Goal: Task Accomplishment & Management: Use online tool/utility

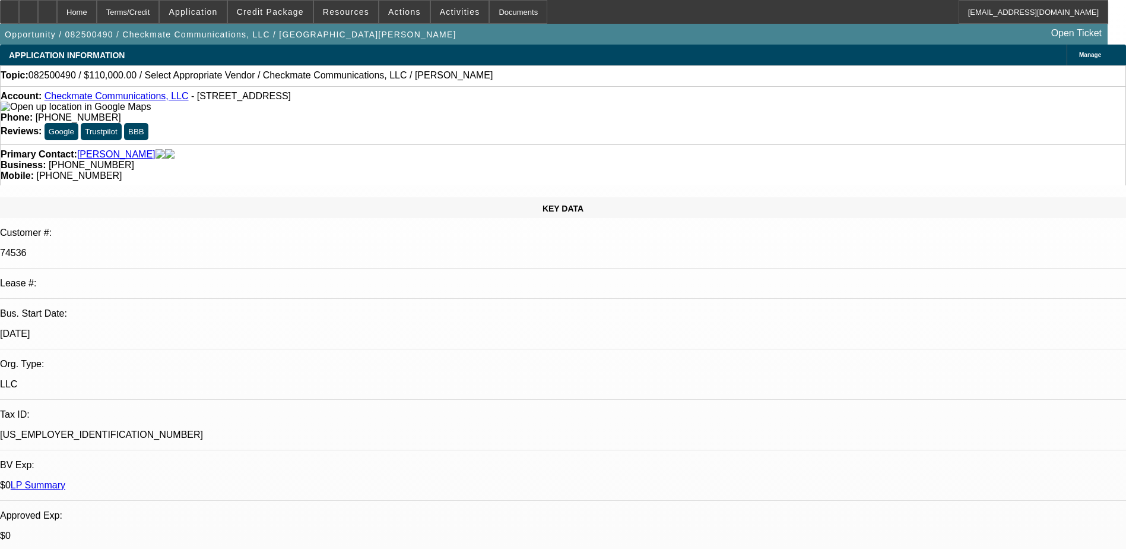
select select "0"
select select "2"
select select "0.1"
select select "4"
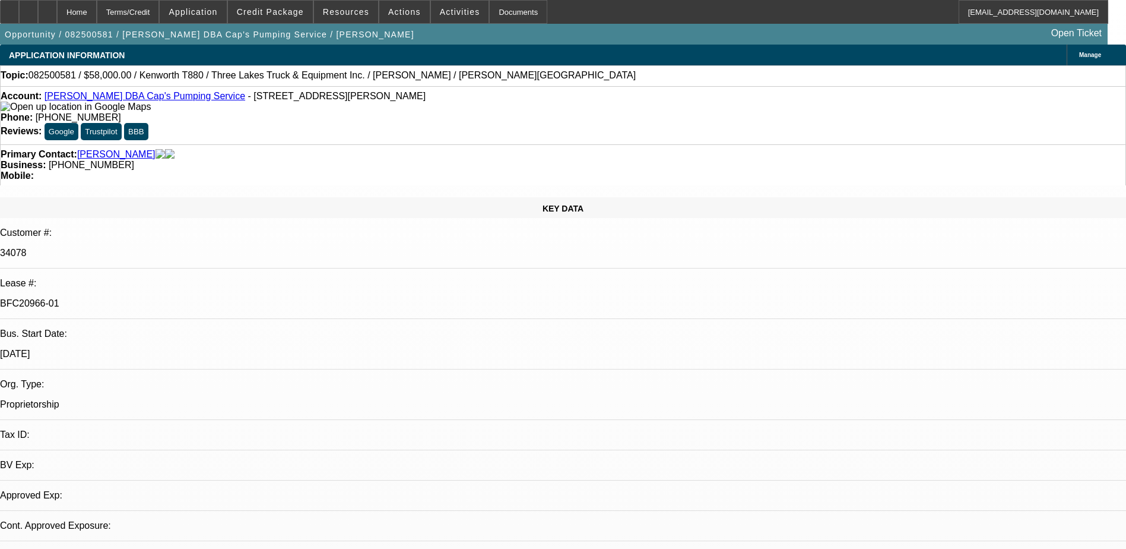
select select "0"
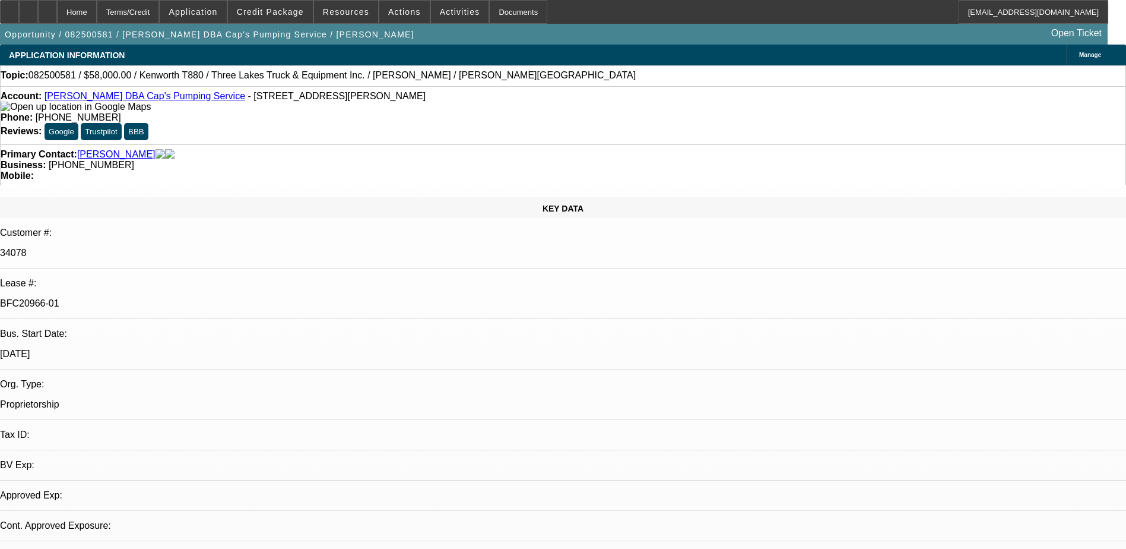
select select "0.1"
select select "0"
select select "0.1"
select select "0"
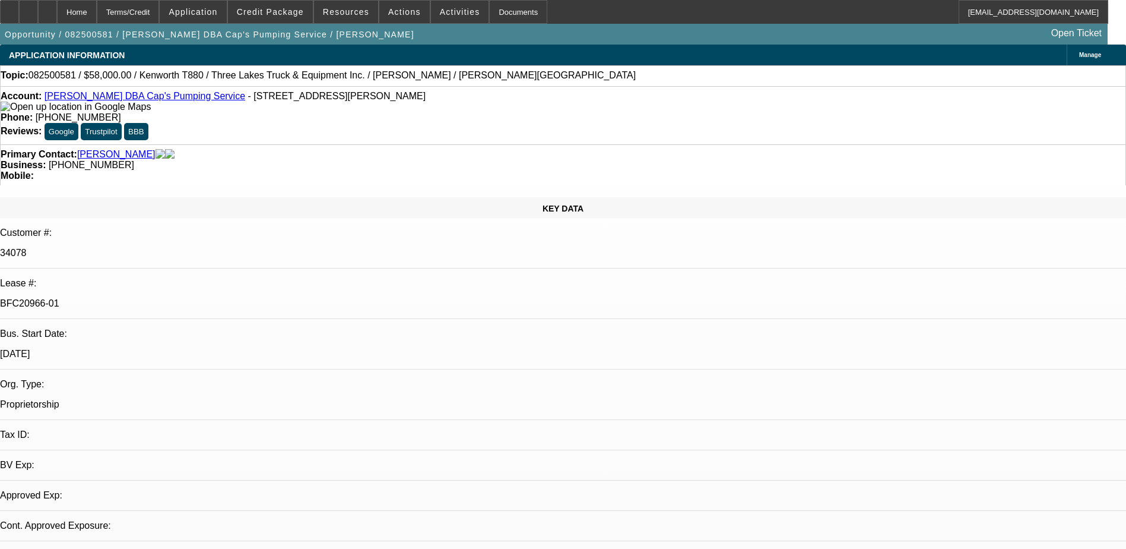
select select "0"
select select "1"
select select "9"
select select "6"
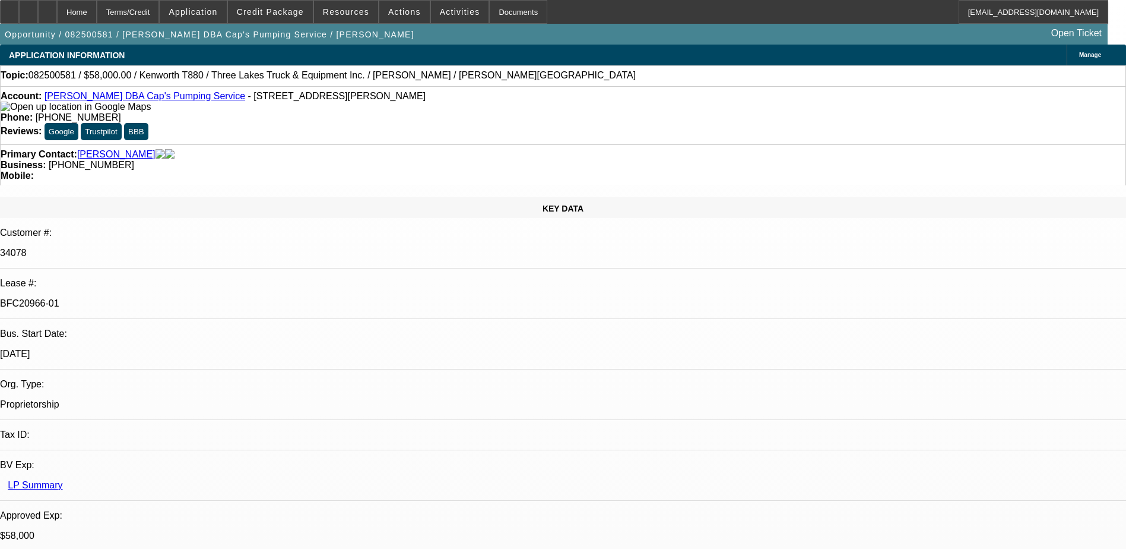
select select "1"
select select "9"
select select "4"
select select "1"
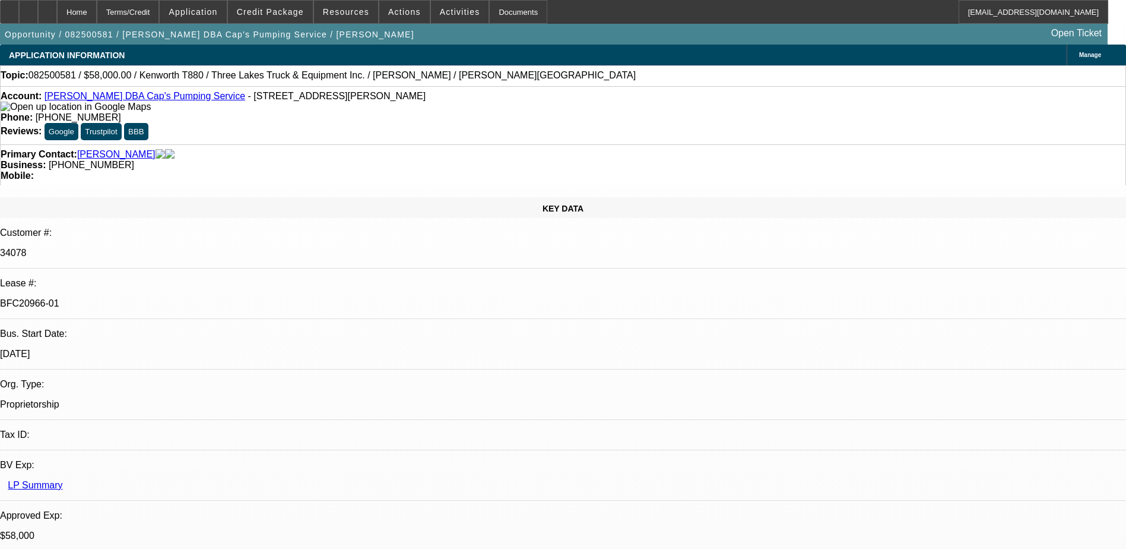
select select "4"
select select "1"
select select "9"
select select "6"
